Goal: Navigation & Orientation: Find specific page/section

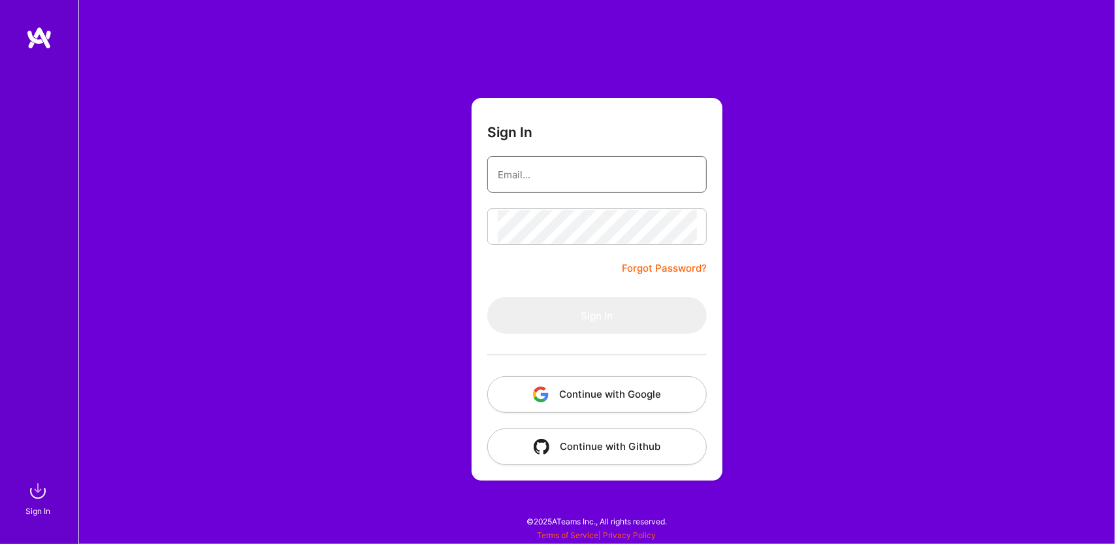
type input "[EMAIL_ADDRESS][DOMAIN_NAME]"
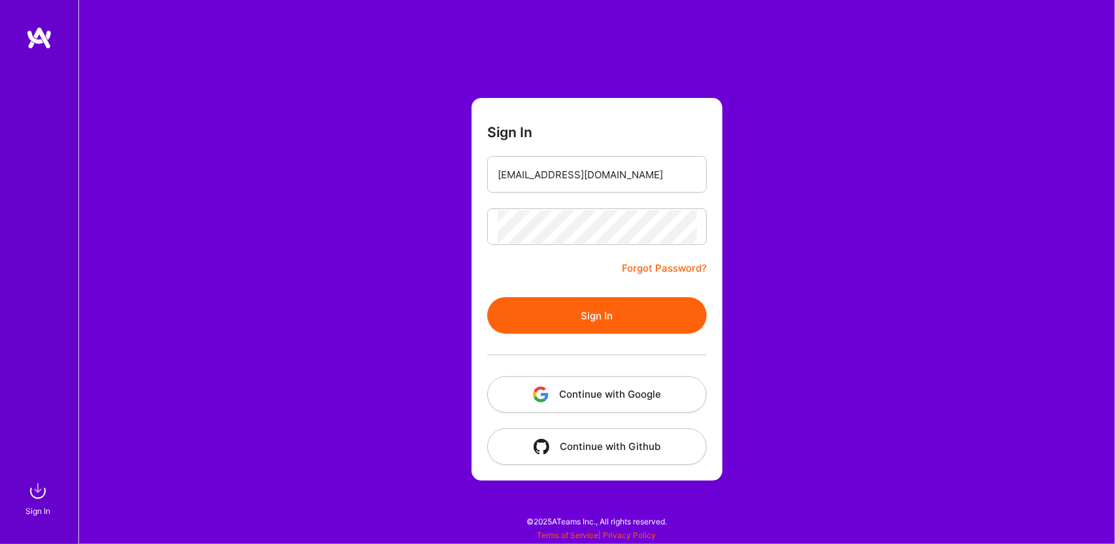
click at [527, 315] on button "Sign In" at bounding box center [596, 315] width 219 height 37
